Goal: Information Seeking & Learning: Learn about a topic

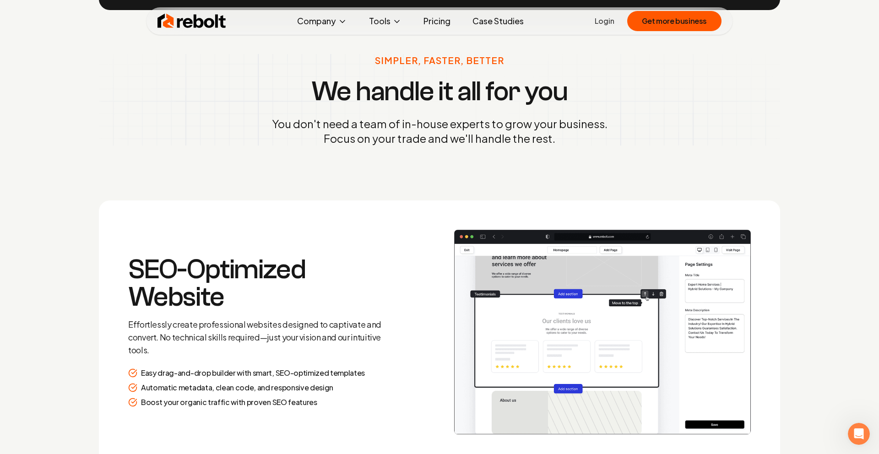
scroll to position [1218, 0]
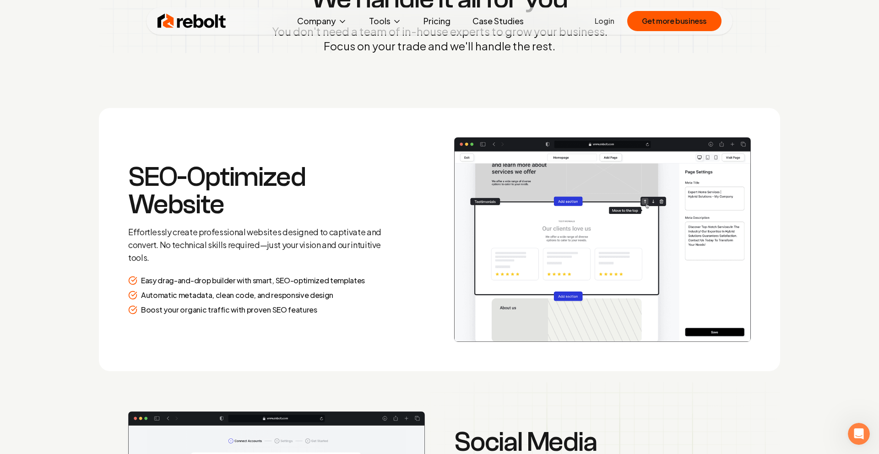
click at [430, 20] on link "Pricing" at bounding box center [437, 21] width 42 height 18
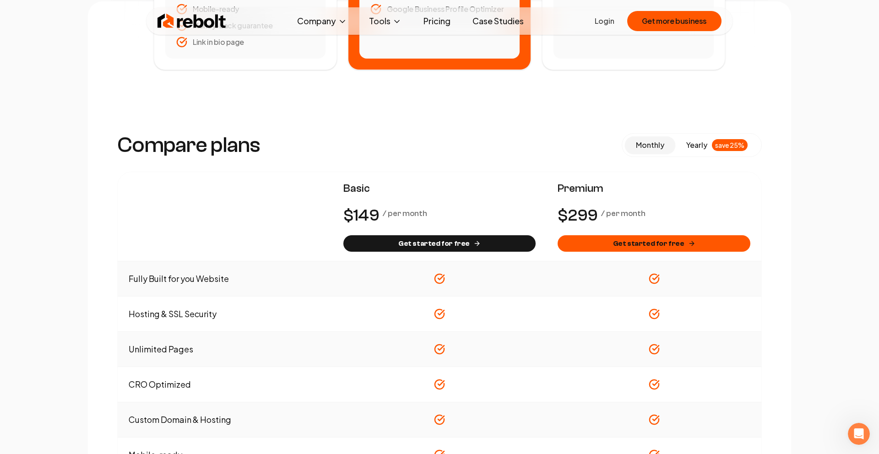
scroll to position [385, 0]
click at [701, 151] on button "yearly save 25%" at bounding box center [717, 145] width 83 height 17
click at [678, 137] on button "yearly save 25%" at bounding box center [717, 145] width 83 height 17
click at [649, 141] on span "monthly" at bounding box center [650, 146] width 28 height 10
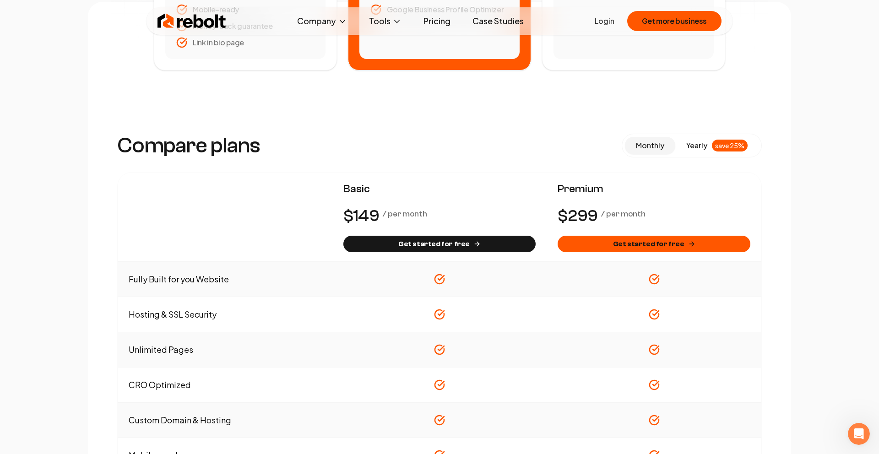
click at [687, 145] on span "yearly" at bounding box center [696, 145] width 21 height 11
click at [645, 140] on button "monthly" at bounding box center [650, 145] width 50 height 17
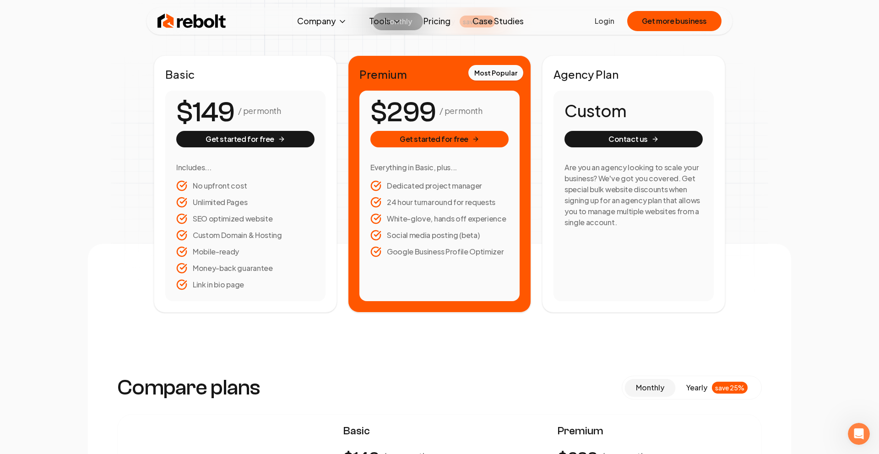
scroll to position [0, 0]
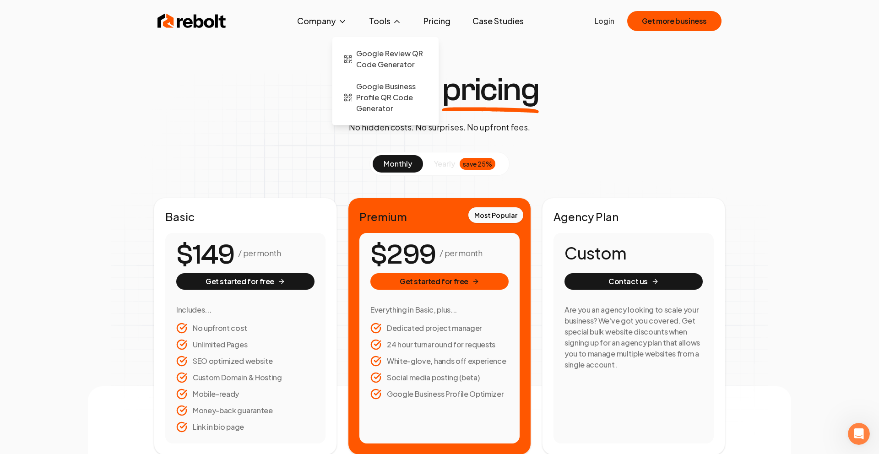
click at [342, 37] on div "Google Review QR Code Generator Google Business Profile QR Code Generator" at bounding box center [385, 81] width 107 height 89
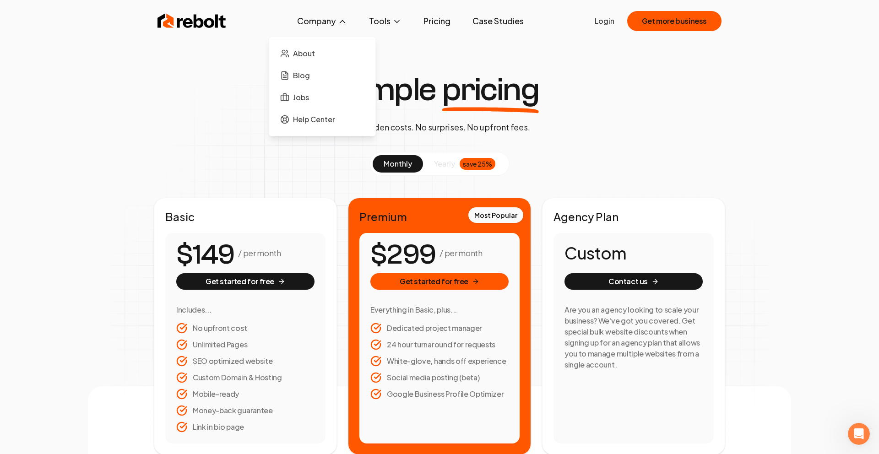
click at [305, 24] on button "Company" at bounding box center [322, 21] width 65 height 18
click at [512, 26] on link "Case Studies" at bounding box center [498, 21] width 66 height 18
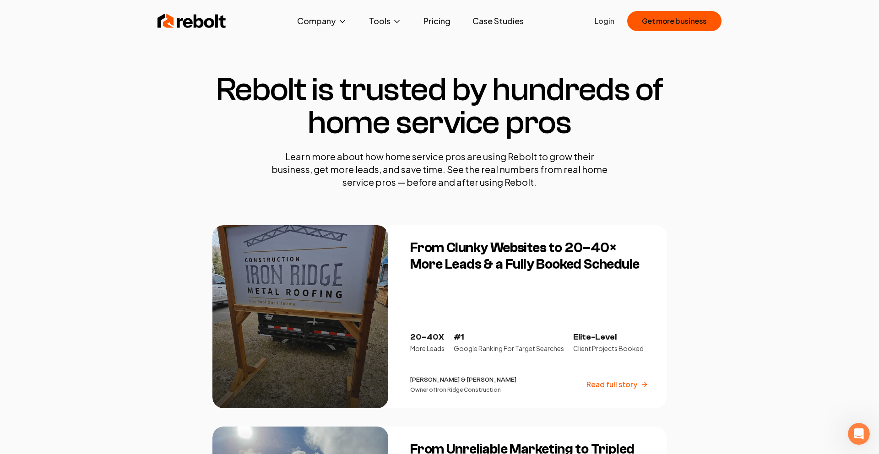
click at [184, 12] on img at bounding box center [192, 21] width 69 height 18
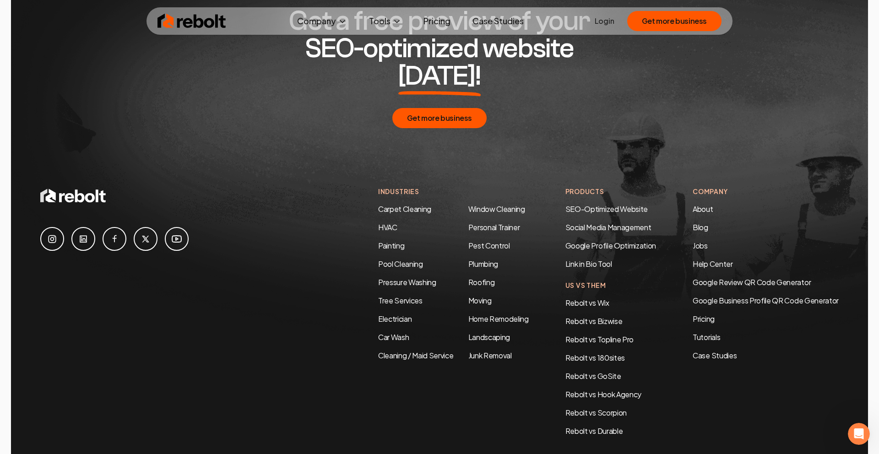
scroll to position [4863, 0]
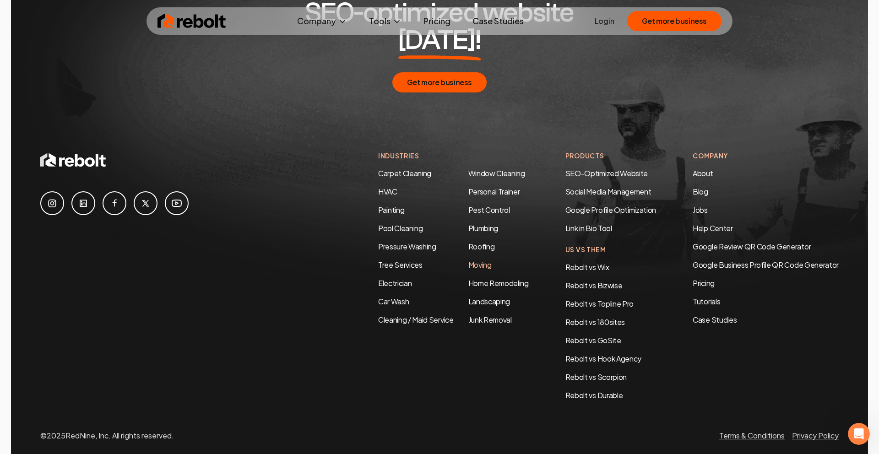
click at [474, 260] on link "Moving" at bounding box center [480, 265] width 23 height 10
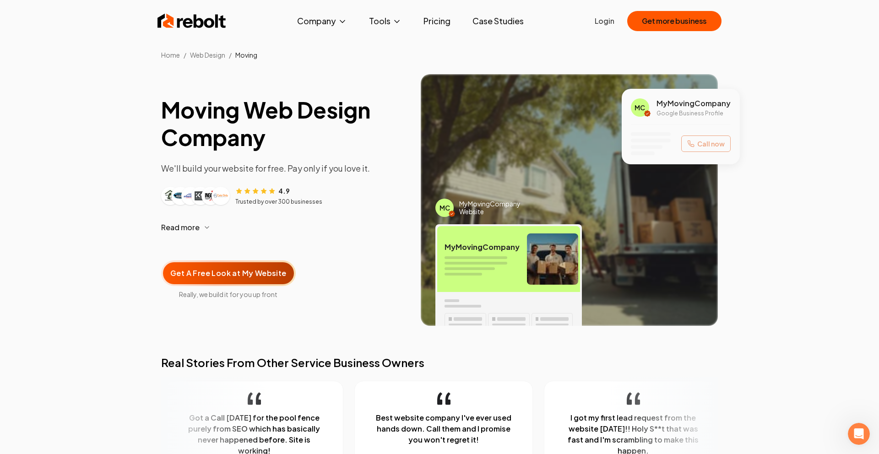
click at [500, 230] on div "My Moving Company" at bounding box center [508, 259] width 143 height 66
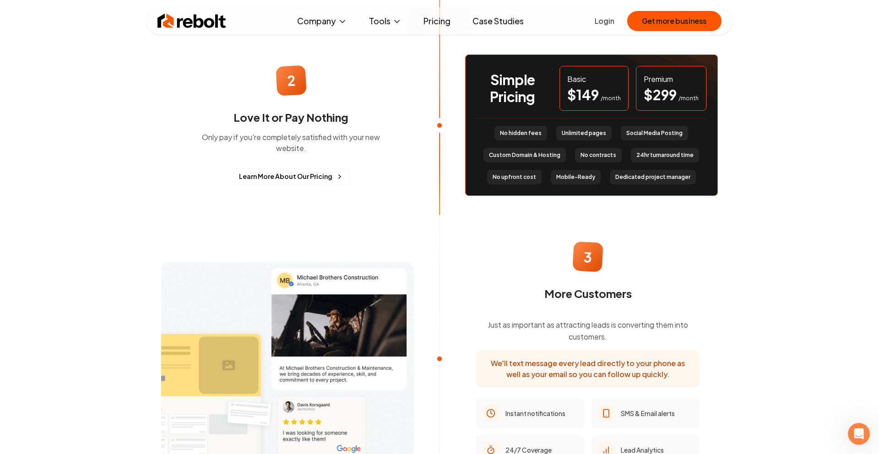
scroll to position [868, 0]
